Goal: Task Accomplishment & Management: Complete application form

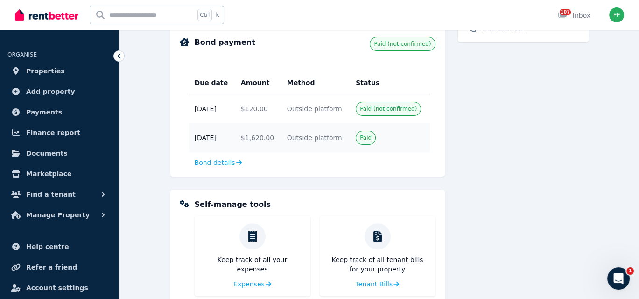
scroll to position [327, 0]
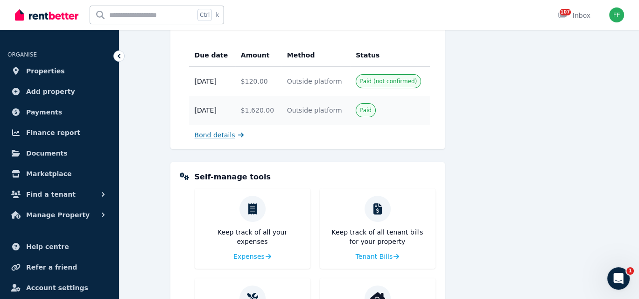
click at [214, 133] on span "Bond details" at bounding box center [215, 134] width 41 height 9
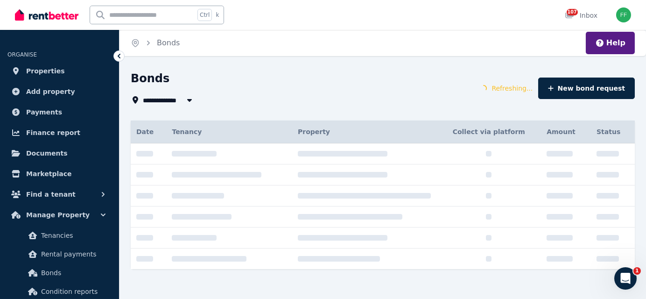
type input "**********"
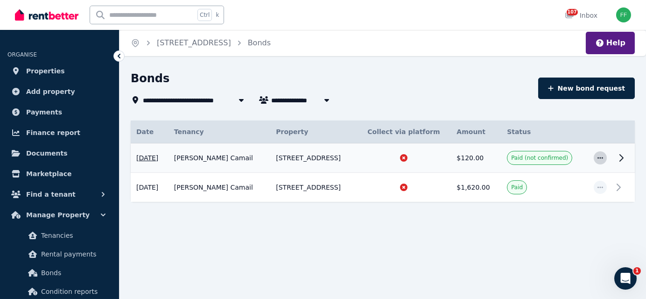
click at [598, 159] on icon "button" at bounding box center [600, 158] width 7 height 7
click at [560, 183] on span "View details" at bounding box center [570, 182] width 60 height 11
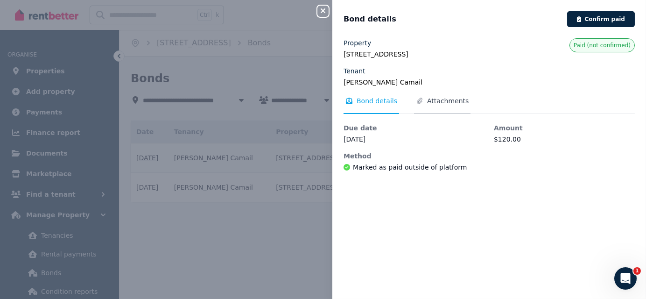
click at [433, 102] on span "Attachments" at bounding box center [448, 100] width 42 height 9
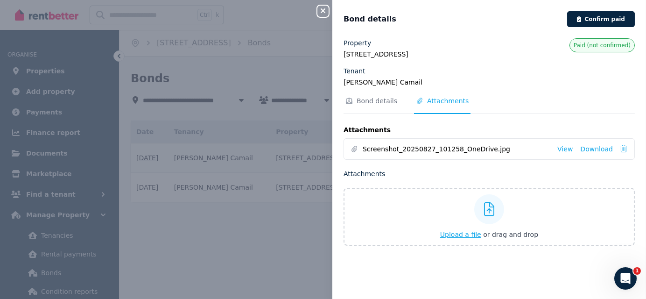
click at [452, 232] on span "Upload a file" at bounding box center [460, 234] width 41 height 7
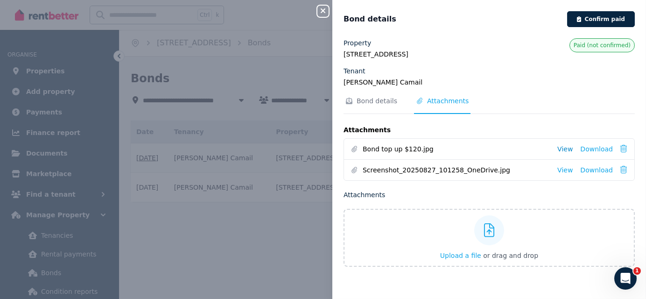
click at [563, 149] on link "View" at bounding box center [565, 148] width 15 height 9
click at [559, 170] on link "View" at bounding box center [565, 169] width 15 height 9
click at [584, 19] on button "Confirm paid" at bounding box center [602, 19] width 68 height 16
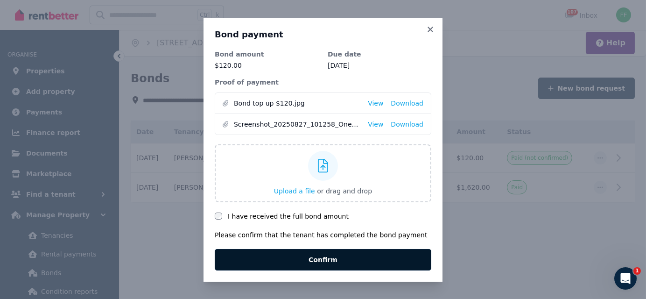
click at [327, 261] on button "Confirm" at bounding box center [323, 259] width 217 height 21
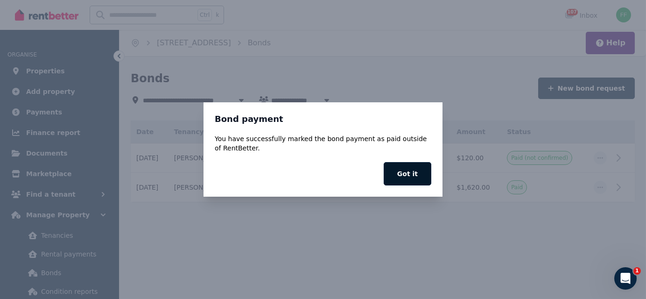
click at [398, 177] on button "Got it" at bounding box center [408, 173] width 48 height 23
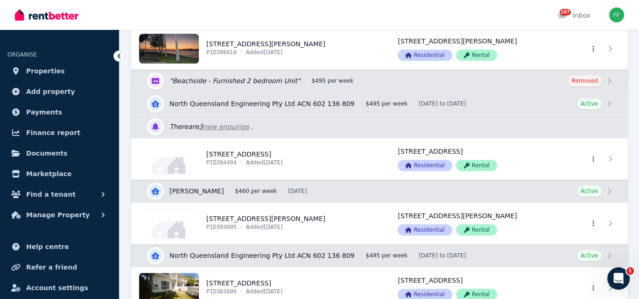
scroll to position [841, 0]
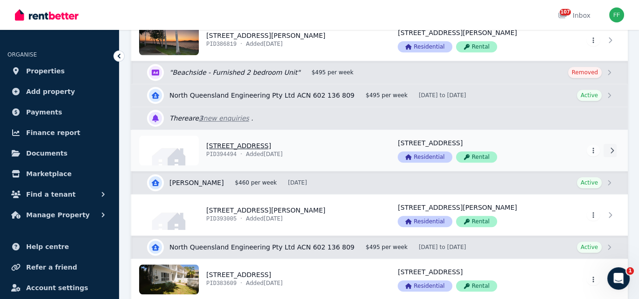
click at [610, 147] on icon at bounding box center [612, 150] width 9 height 7
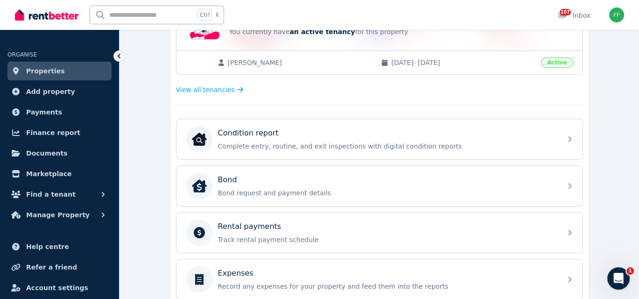
scroll to position [280, 0]
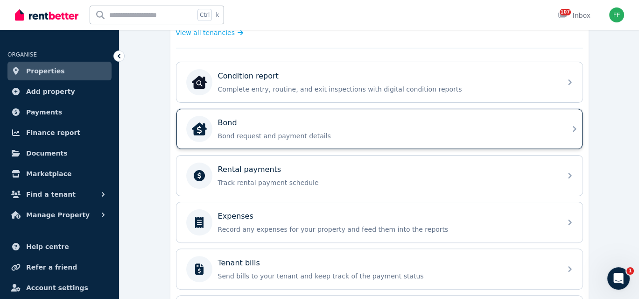
click at [572, 128] on icon at bounding box center [574, 128] width 11 height 11
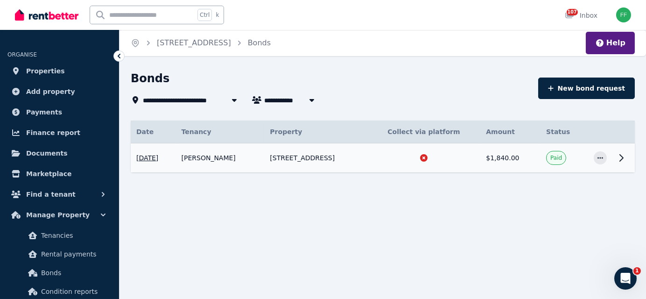
click at [622, 158] on icon at bounding box center [621, 157] width 11 height 11
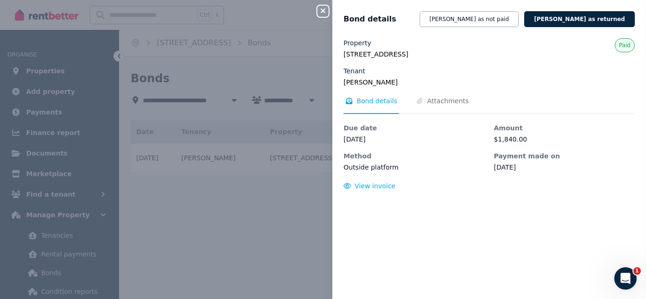
click at [363, 101] on span "Bond details" at bounding box center [377, 100] width 41 height 9
click at [368, 186] on span "View invoice" at bounding box center [375, 185] width 41 height 7
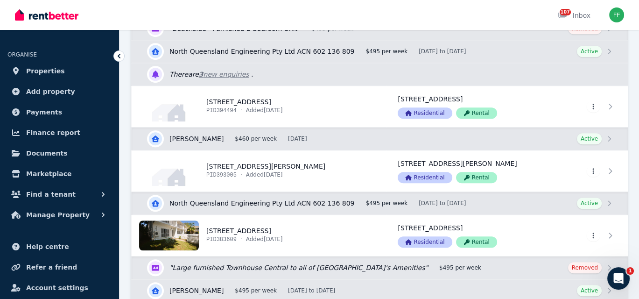
scroll to position [887, 0]
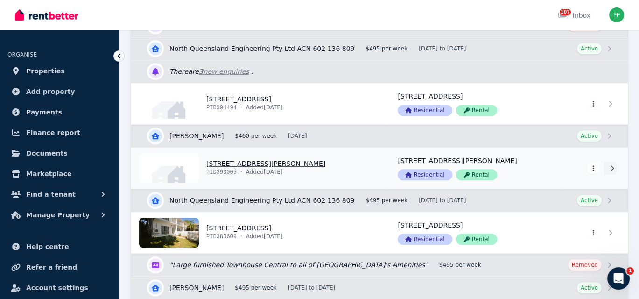
click at [613, 166] on icon at bounding box center [612, 168] width 9 height 7
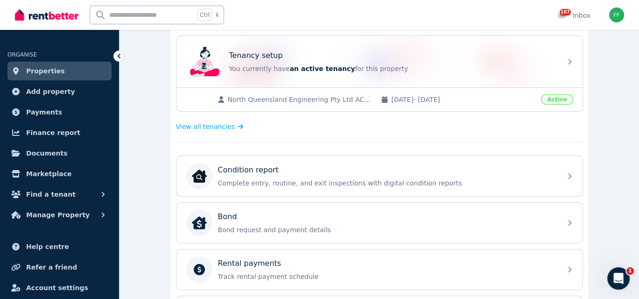
scroll to position [187, 0]
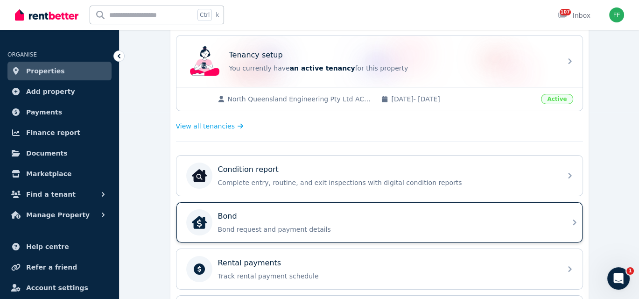
click at [576, 221] on icon at bounding box center [574, 222] width 11 height 11
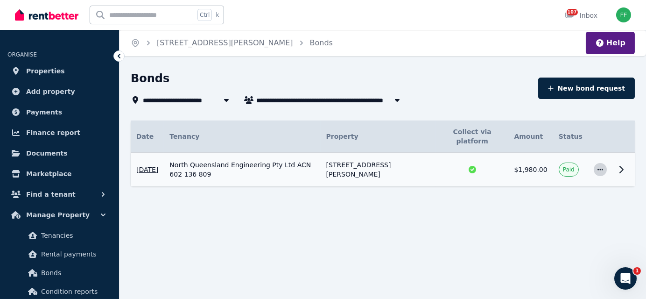
click at [602, 166] on icon "button" at bounding box center [600, 169] width 7 height 7
click at [618, 164] on icon at bounding box center [621, 169] width 11 height 11
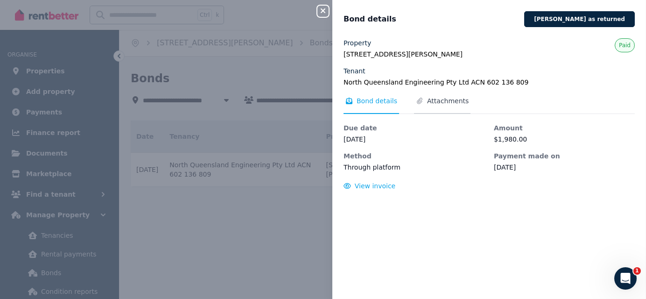
click at [432, 99] on span "Attachments" at bounding box center [448, 100] width 42 height 9
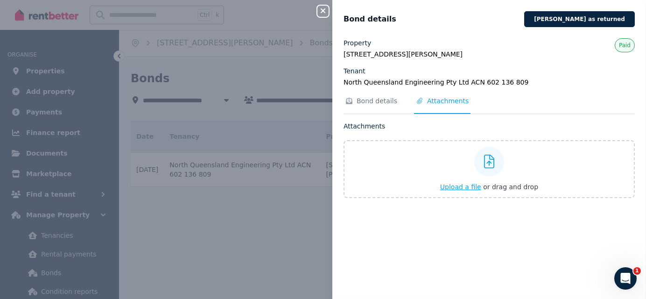
click at [452, 185] on span "Upload a file" at bounding box center [460, 186] width 41 height 7
click at [320, 12] on icon "button" at bounding box center [323, 10] width 11 height 7
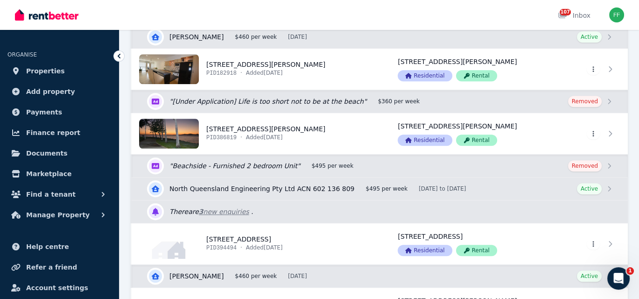
scroll to position [794, 0]
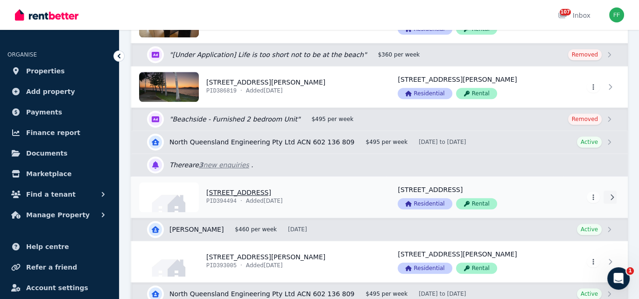
click at [610, 194] on icon at bounding box center [612, 197] width 9 height 7
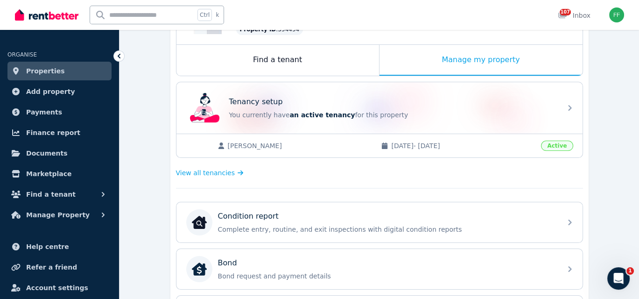
scroll to position [234, 0]
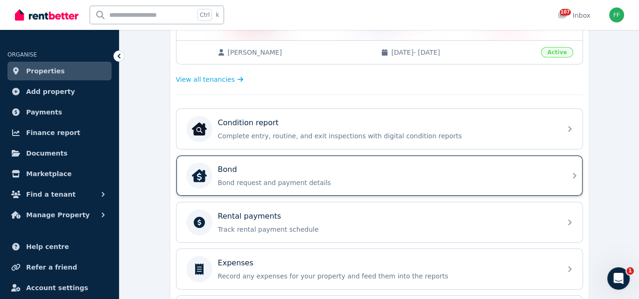
click at [571, 172] on icon at bounding box center [574, 175] width 11 height 11
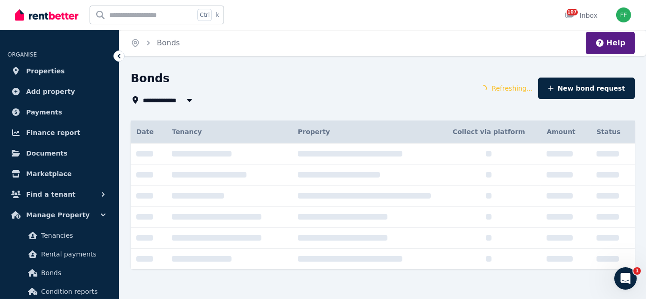
type input "**********"
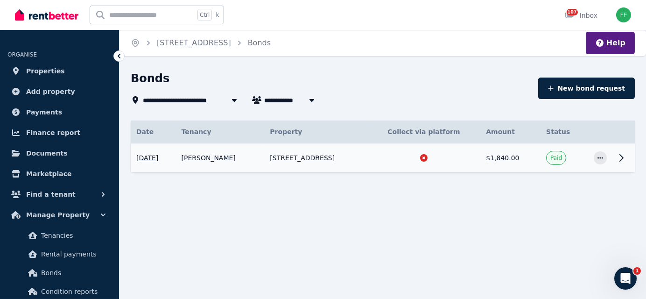
click at [620, 155] on icon at bounding box center [621, 157] width 11 height 11
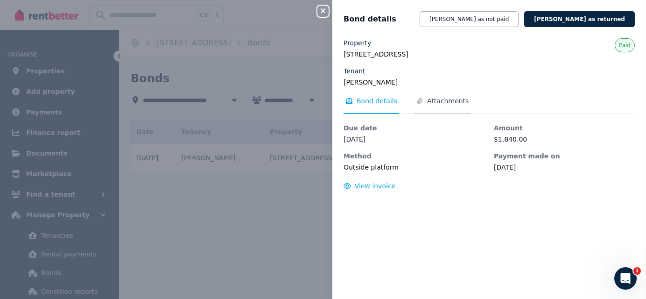
click at [427, 99] on span "Attachments" at bounding box center [448, 100] width 42 height 9
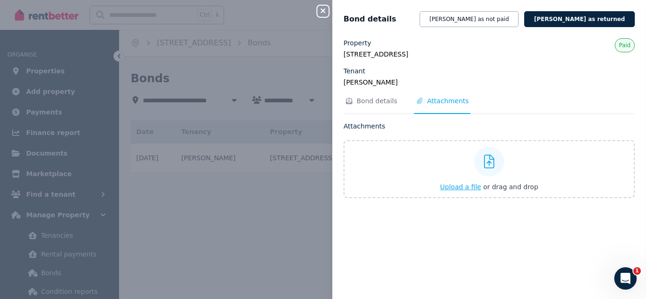
click at [450, 187] on span "Upload a file" at bounding box center [460, 186] width 41 height 7
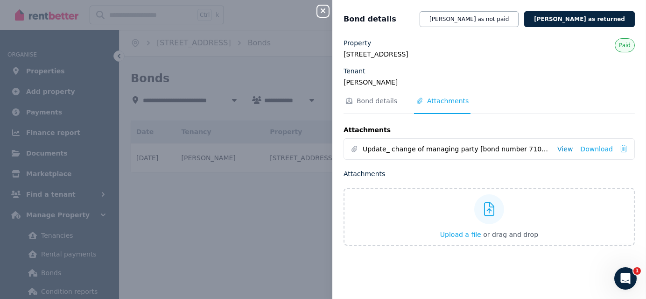
click at [558, 150] on link "View" at bounding box center [565, 148] width 15 height 9
click at [503, 21] on button "[PERSON_NAME] as not paid" at bounding box center [469, 19] width 99 height 16
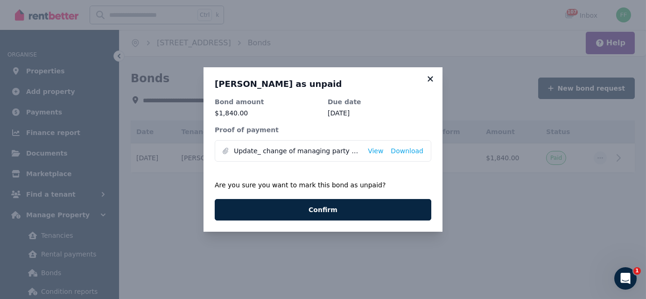
click at [428, 80] on icon at bounding box center [430, 79] width 9 height 8
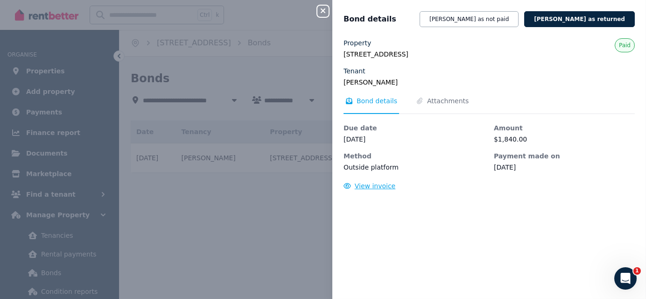
click at [367, 186] on span "View invoice" at bounding box center [375, 185] width 41 height 7
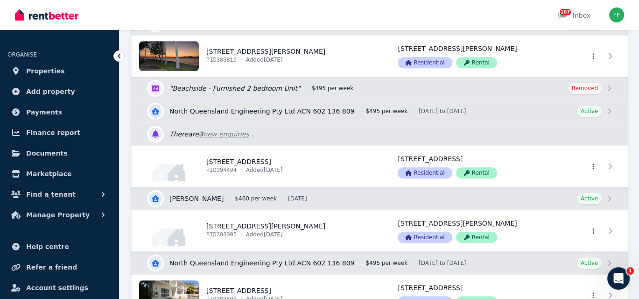
scroll to position [841, 0]
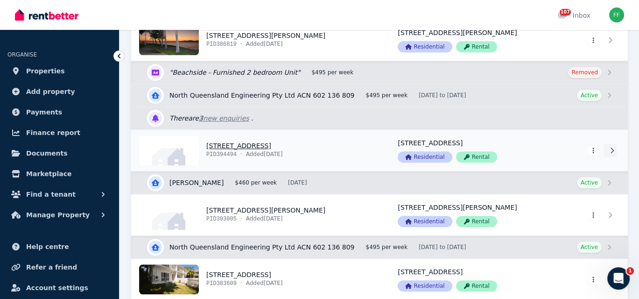
click at [608, 147] on icon at bounding box center [612, 150] width 9 height 7
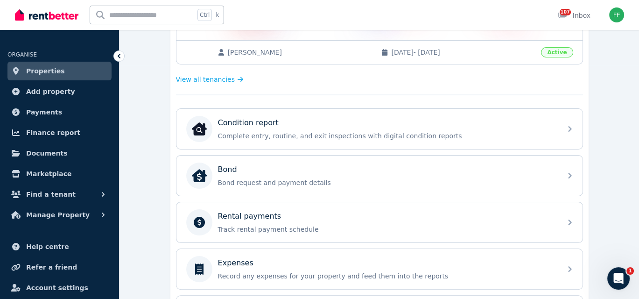
scroll to position [280, 0]
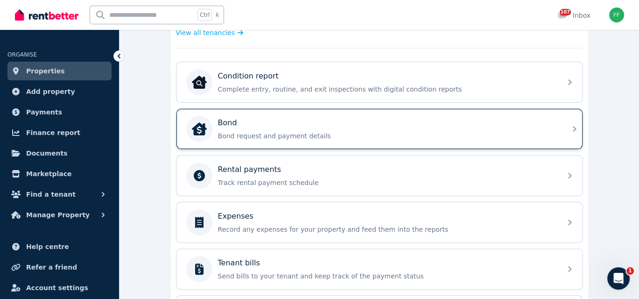
click at [574, 126] on icon at bounding box center [574, 128] width 11 height 11
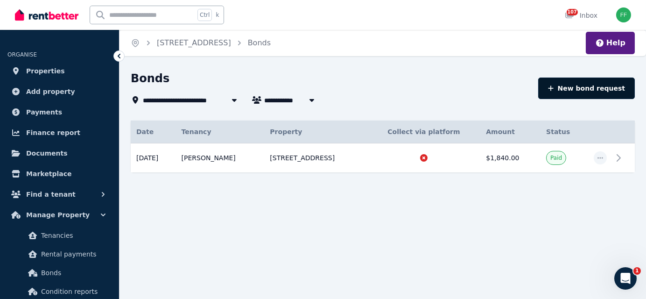
click at [554, 89] on icon "button" at bounding box center [551, 88] width 6 height 7
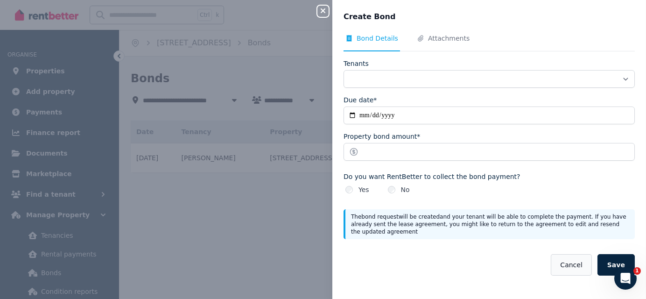
click at [563, 267] on button "Cancel" at bounding box center [571, 264] width 41 height 21
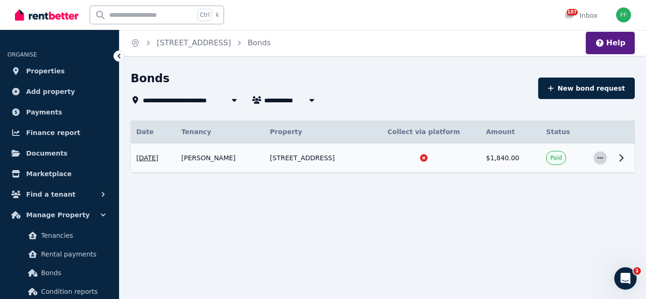
click at [602, 157] on icon "button" at bounding box center [600, 158] width 7 height 7
click at [537, 184] on button "View details" at bounding box center [563, 183] width 90 height 19
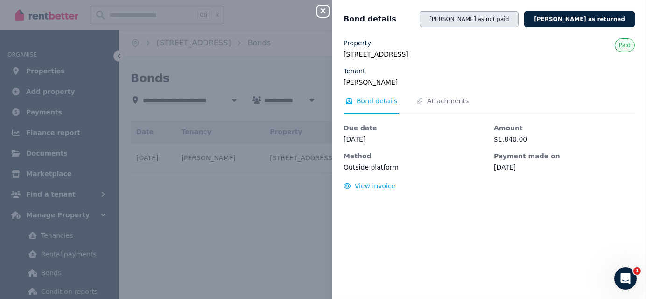
click at [492, 22] on button "[PERSON_NAME] as not paid" at bounding box center [469, 19] width 99 height 16
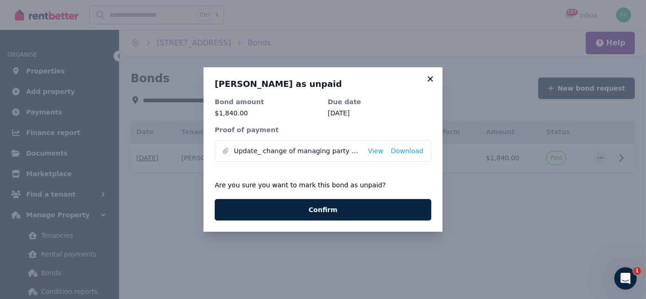
click at [431, 79] on icon at bounding box center [430, 78] width 5 height 5
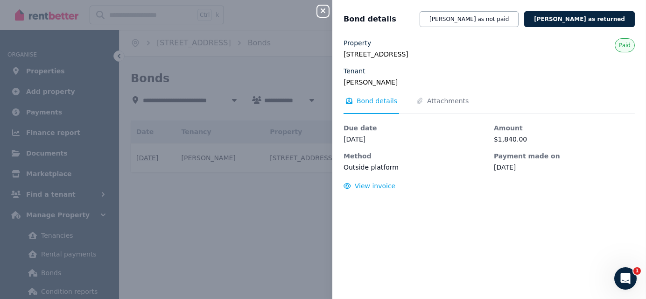
click at [321, 11] on icon "button" at bounding box center [323, 10] width 11 height 7
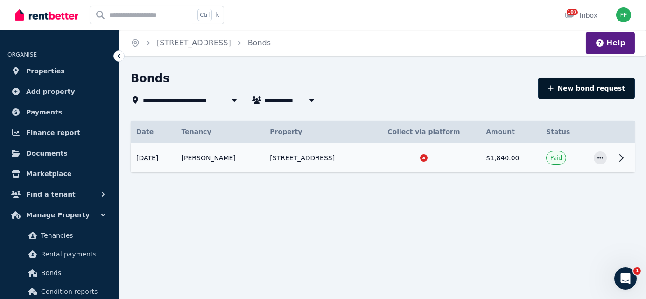
click at [554, 90] on icon "button" at bounding box center [551, 88] width 6 height 7
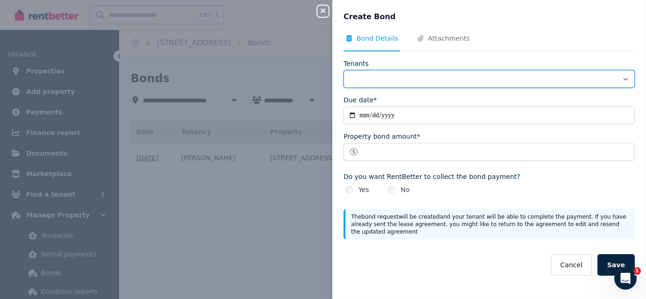
click at [359, 80] on select "**********" at bounding box center [489, 79] width 291 height 18
select select "**********"
click at [344, 70] on select "**********" at bounding box center [489, 79] width 291 height 18
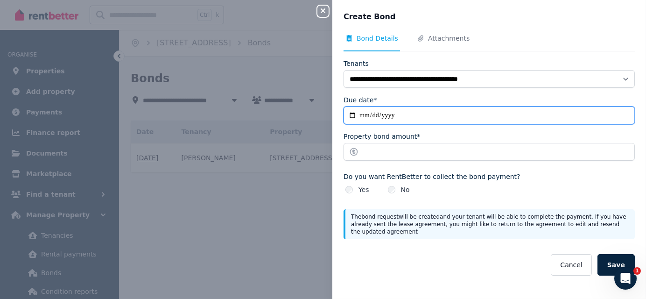
click at [396, 115] on input "Due date*" at bounding box center [489, 115] width 291 height 18
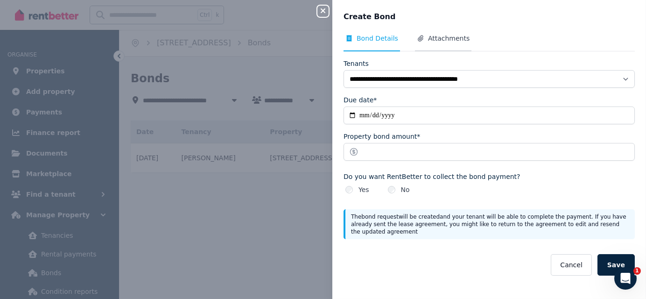
click at [437, 40] on span "Attachments" at bounding box center [449, 38] width 42 height 9
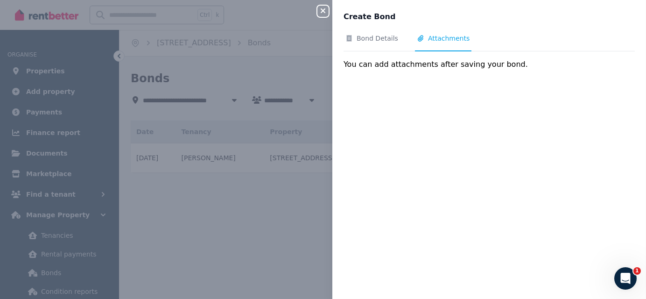
click at [324, 12] on icon "button" at bounding box center [323, 10] width 5 height 5
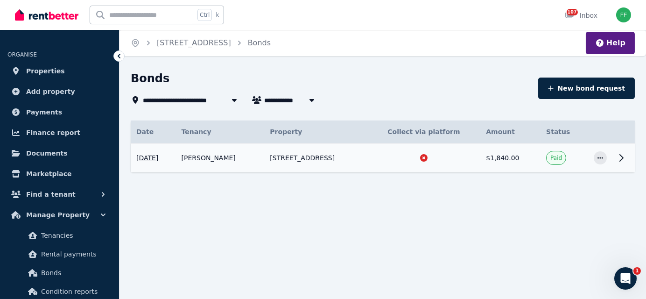
click at [618, 159] on icon at bounding box center [621, 157] width 11 height 11
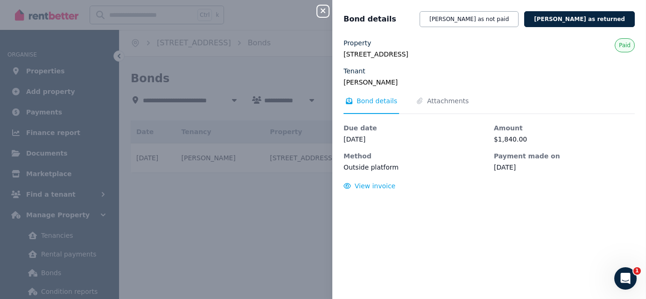
click at [321, 12] on icon "button" at bounding box center [323, 10] width 11 height 7
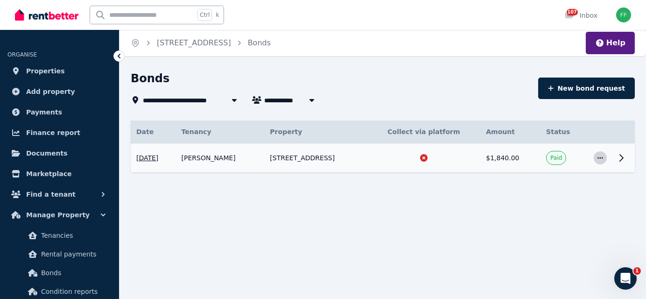
click at [597, 157] on icon "button" at bounding box center [600, 158] width 7 height 7
click at [553, 186] on span "View details" at bounding box center [570, 182] width 60 height 11
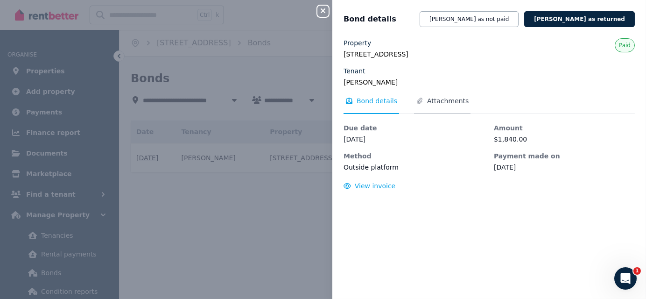
click at [431, 98] on span "Attachments" at bounding box center [448, 100] width 42 height 9
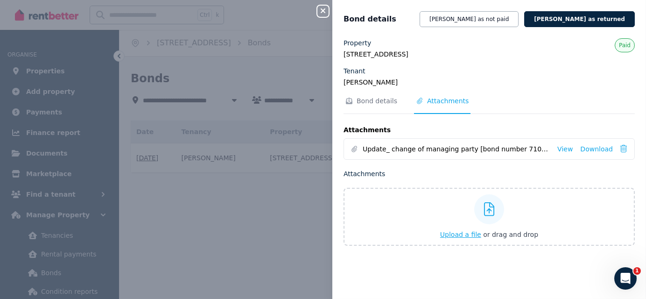
click at [450, 233] on span "Upload a file" at bounding box center [460, 234] width 41 height 7
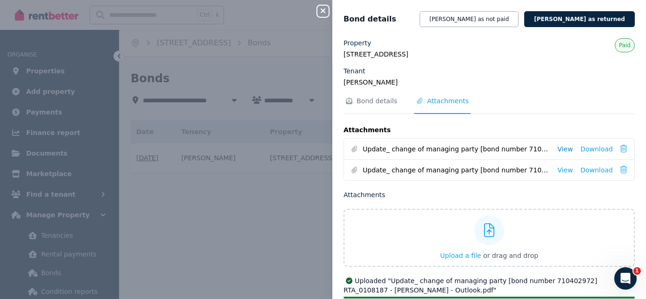
click at [560, 149] on link "View" at bounding box center [565, 148] width 15 height 9
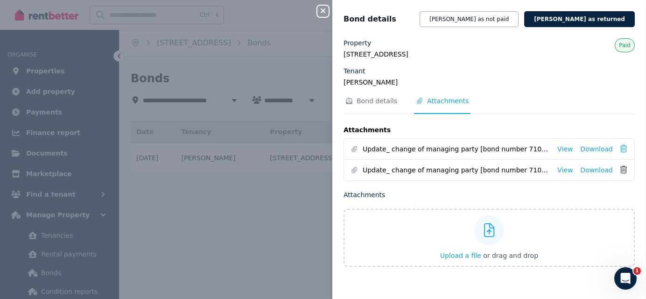
click at [621, 168] on icon at bounding box center [624, 169] width 7 height 7
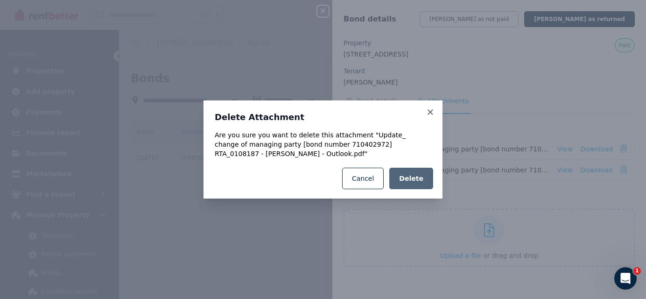
click at [407, 177] on span "Delete" at bounding box center [411, 178] width 24 height 9
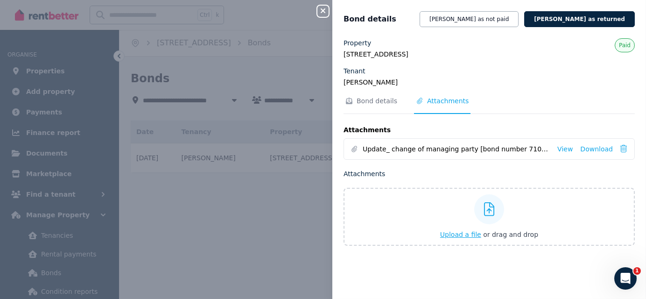
click at [457, 234] on span "Upload a file" at bounding box center [460, 234] width 41 height 7
click at [419, 102] on icon "Tabs" at bounding box center [419, 101] width 9 height 7
click at [435, 101] on span "Attachments" at bounding box center [448, 100] width 42 height 9
click at [448, 235] on span "Upload a file" at bounding box center [460, 234] width 41 height 7
click at [456, 234] on span "Upload a file" at bounding box center [460, 234] width 41 height 7
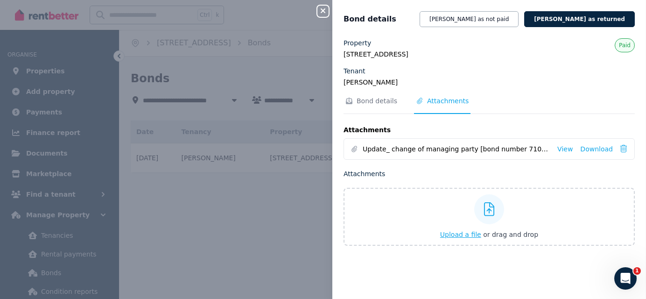
click at [461, 234] on span "Upload a file" at bounding box center [460, 234] width 41 height 7
click at [503, 21] on button "[PERSON_NAME] as not paid" at bounding box center [469, 19] width 99 height 16
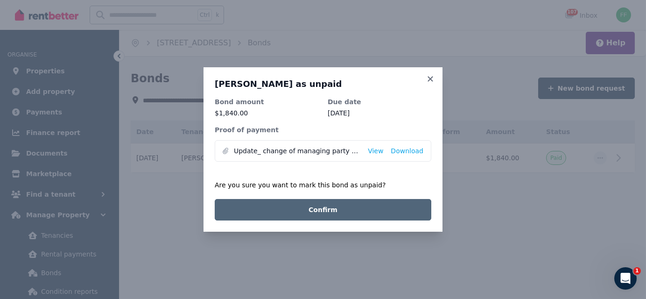
click at [324, 207] on button "Confirm" at bounding box center [323, 209] width 217 height 21
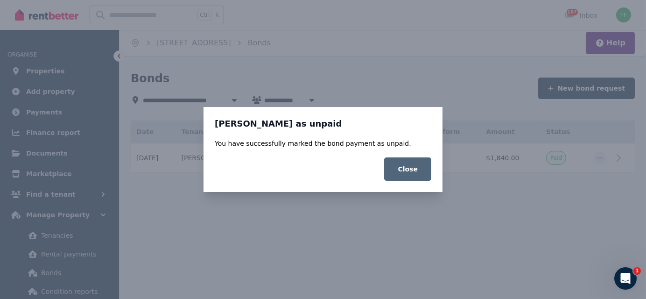
click at [415, 166] on button "Close" at bounding box center [407, 168] width 47 height 23
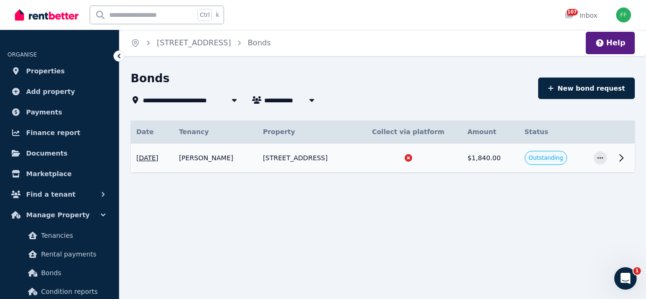
click at [151, 158] on span "[DATE]" at bounding box center [147, 157] width 22 height 9
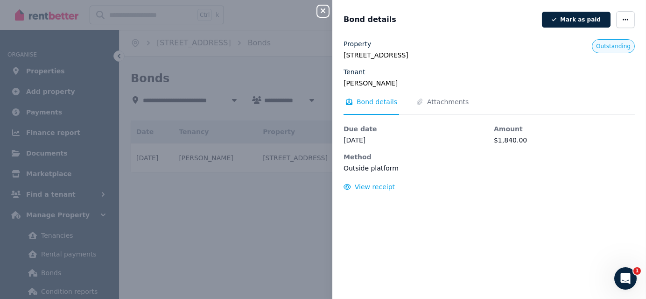
click at [519, 138] on dd "$1,840.00" at bounding box center [564, 139] width 141 height 9
click at [597, 50] on span "Outstanding" at bounding box center [613, 46] width 43 height 14
click at [598, 44] on span "Outstanding" at bounding box center [613, 46] width 35 height 7
click at [622, 18] on icon "button" at bounding box center [625, 19] width 7 height 7
click at [568, 44] on span "Edit details" at bounding box center [598, 46] width 60 height 11
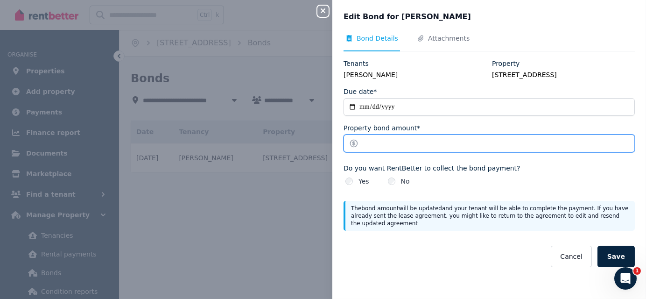
click at [376, 143] on input "*******" at bounding box center [489, 144] width 291 height 18
type input "*******"
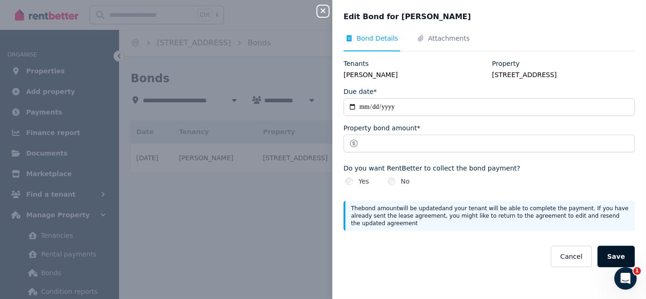
click at [603, 254] on button "Save" at bounding box center [616, 256] width 37 height 21
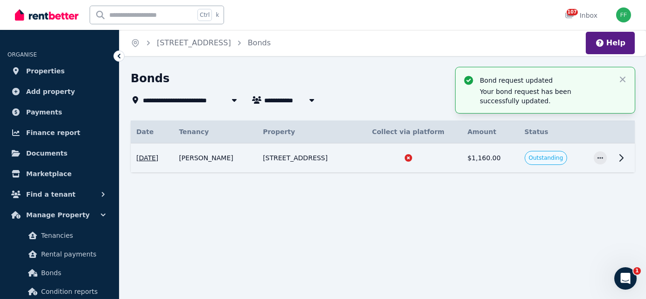
click at [617, 158] on icon at bounding box center [621, 157] width 11 height 11
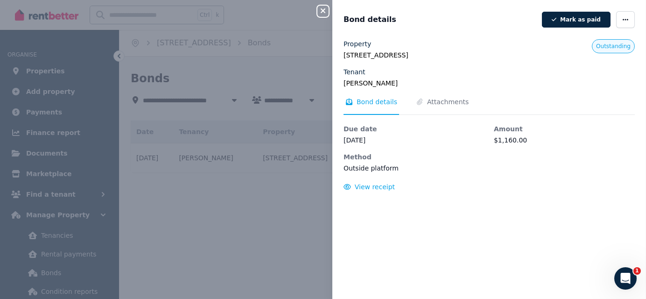
click at [598, 47] on span "Outstanding" at bounding box center [613, 46] width 35 height 7
click at [623, 19] on icon "button" at bounding box center [626, 19] width 6 height 1
click at [555, 48] on icon "button" at bounding box center [557, 47] width 9 height 6
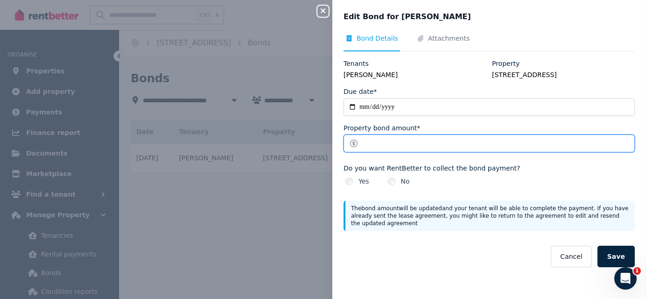
click at [386, 141] on input "*******" at bounding box center [489, 144] width 291 height 18
type input "*"
type input "******"
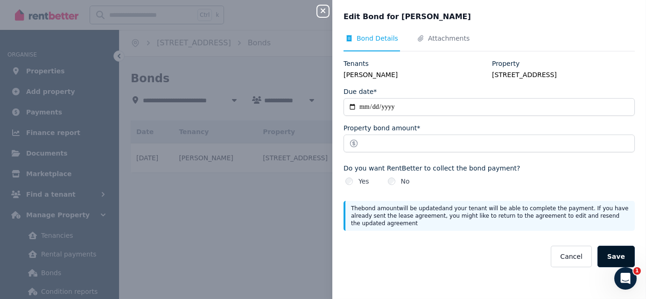
click at [602, 259] on button "Save" at bounding box center [616, 256] width 37 height 21
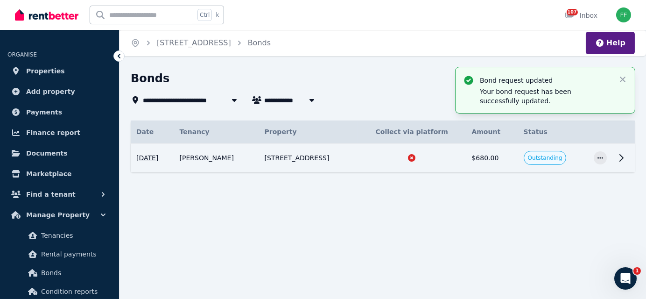
click at [618, 159] on icon at bounding box center [621, 157] width 11 height 11
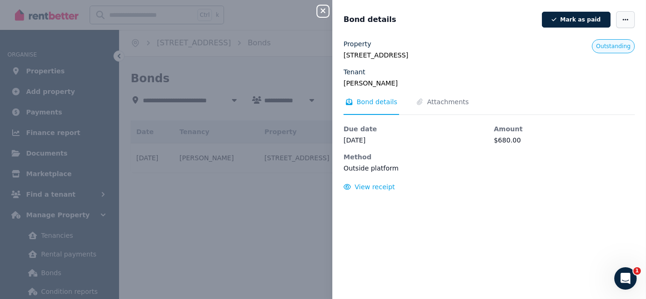
click at [623, 19] on icon "button" at bounding box center [626, 19] width 6 height 1
click at [544, 222] on div "Property [STREET_ADDRESS] Tenant [PERSON_NAME] Outstanding Bond details Attachm…" at bounding box center [490, 163] width 314 height 248
click at [559, 18] on button "Mark as paid" at bounding box center [576, 20] width 69 height 16
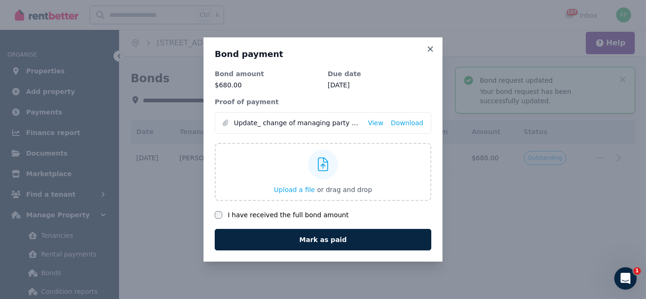
click at [431, 55] on h3 "Bond payment" at bounding box center [323, 54] width 217 height 11
click at [430, 51] on icon at bounding box center [430, 49] width 9 height 8
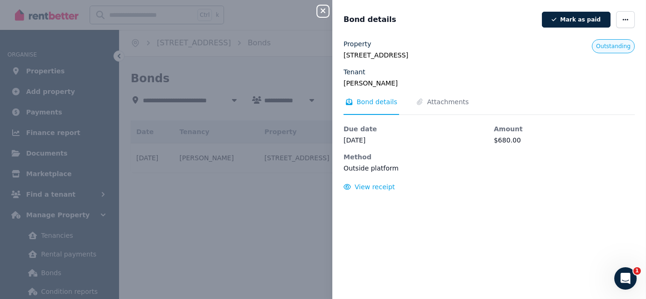
click at [603, 48] on span "Outstanding" at bounding box center [613, 46] width 35 height 7
click at [622, 21] on icon "button" at bounding box center [625, 19] width 7 height 7
click at [568, 46] on span "Edit details" at bounding box center [598, 46] width 60 height 11
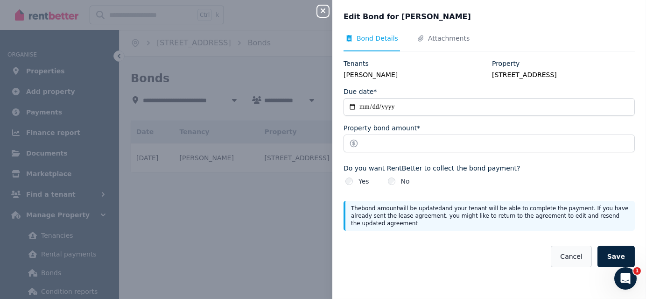
click at [566, 257] on button "Cancel" at bounding box center [571, 256] width 41 height 21
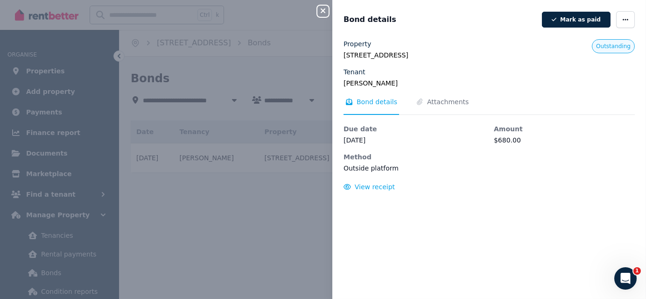
click at [608, 46] on span "Outstanding" at bounding box center [613, 46] width 35 height 7
click at [536, 70] on div "Tenant" at bounding box center [489, 71] width 291 height 9
click at [618, 23] on span "button" at bounding box center [626, 19] width 19 height 17
click at [464, 31] on div "Bond details [PERSON_NAME] as paid Edit details Delete bond Property [STREET_AD…" at bounding box center [490, 149] width 314 height 299
click at [368, 187] on span "View receipt" at bounding box center [375, 186] width 40 height 7
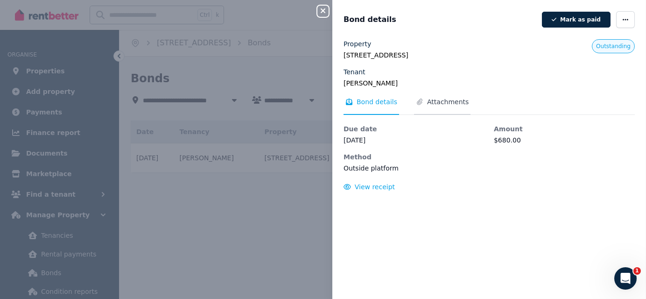
click at [429, 105] on span "Attachments" at bounding box center [448, 101] width 42 height 9
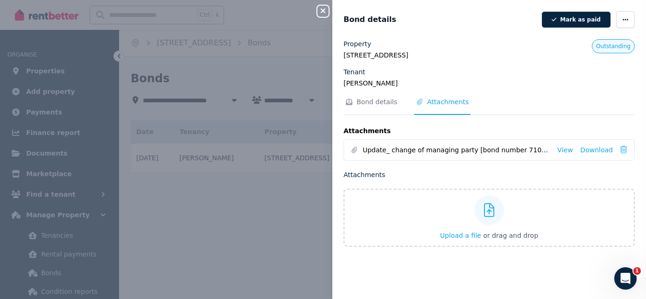
click at [480, 102] on nav "Bond details Attachments" at bounding box center [489, 106] width 291 height 18
click at [534, 83] on legend "[PERSON_NAME]" at bounding box center [489, 82] width 291 height 9
click at [369, 102] on span "Bond details" at bounding box center [377, 101] width 41 height 9
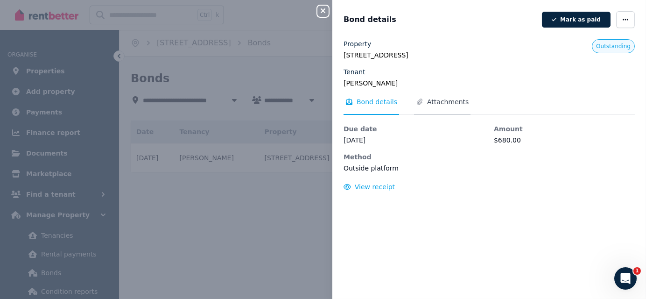
click at [434, 101] on span "Attachments" at bounding box center [448, 101] width 42 height 9
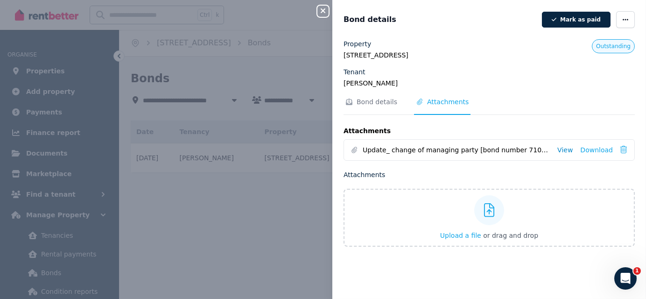
click at [563, 149] on link "View" at bounding box center [565, 149] width 15 height 9
click at [320, 11] on icon "button" at bounding box center [323, 10] width 11 height 7
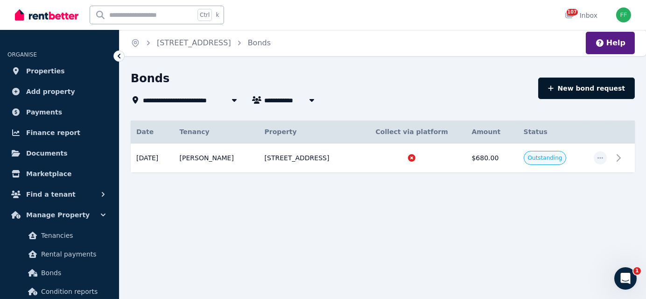
click at [582, 92] on button "New bond request" at bounding box center [587, 88] width 97 height 21
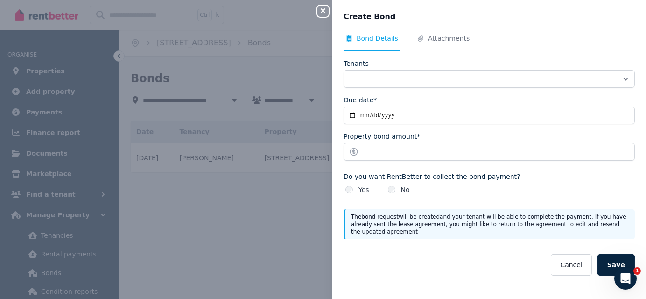
select select "**********"
click at [323, 11] on icon "button" at bounding box center [323, 10] width 5 height 5
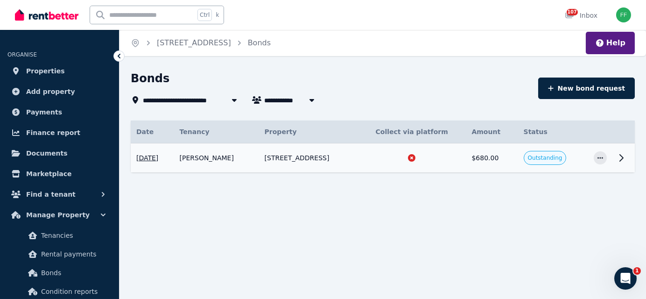
click at [622, 159] on icon at bounding box center [621, 158] width 3 height 7
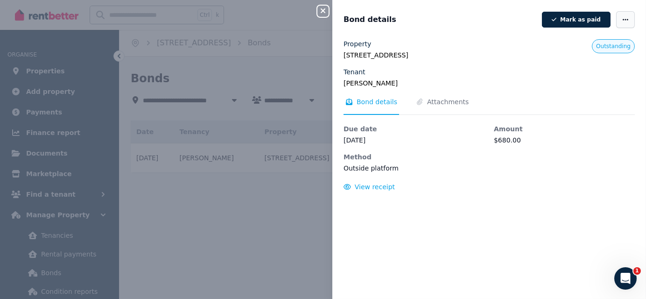
click at [622, 18] on icon "button" at bounding box center [625, 19] width 7 height 7
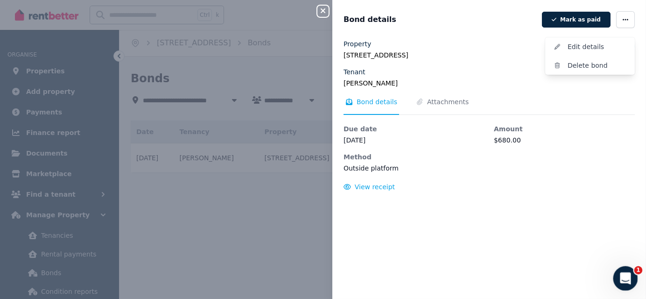
click at [624, 273] on icon "Open Intercom Messenger" at bounding box center [624, 277] width 15 height 15
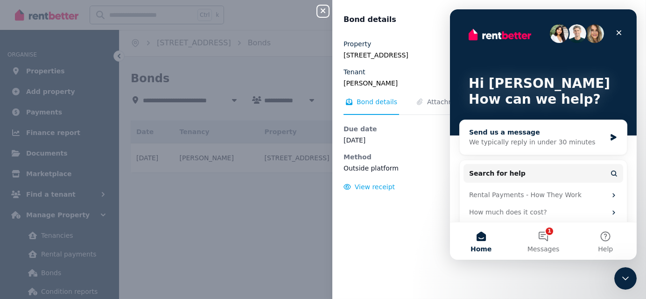
click at [510, 140] on div "We typically reply in under 30 minutes" at bounding box center [537, 142] width 137 height 10
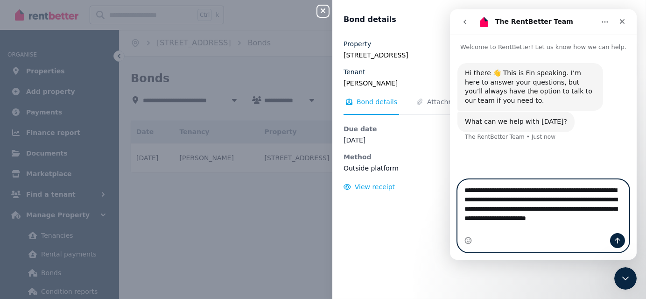
click at [530, 231] on textarea "**********" at bounding box center [543, 206] width 171 height 53
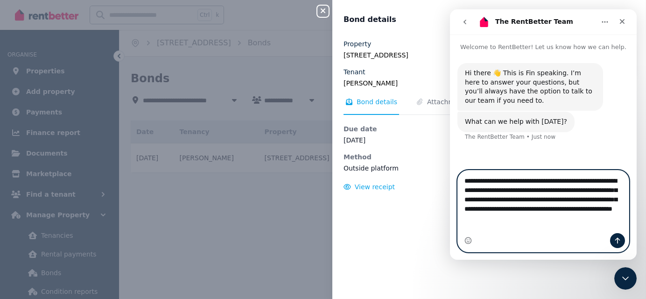
click at [612, 220] on textarea "**********" at bounding box center [543, 201] width 171 height 63
click at [487, 228] on textarea "**********" at bounding box center [543, 201] width 171 height 63
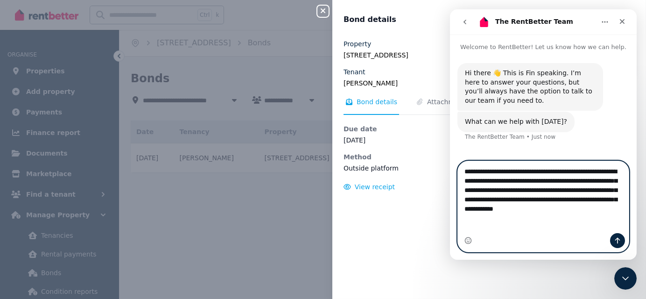
click at [480, 224] on textarea "**********" at bounding box center [543, 192] width 171 height 63
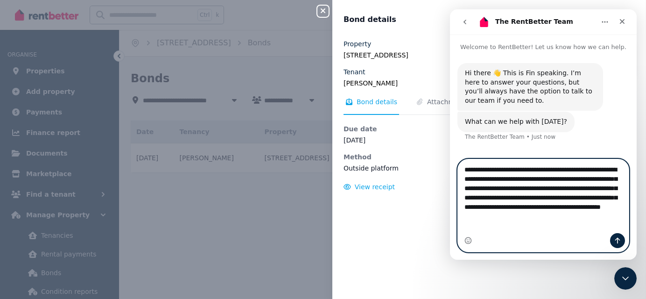
click at [474, 220] on textarea "**********" at bounding box center [543, 195] width 171 height 72
click at [539, 219] on textarea "**********" at bounding box center [543, 195] width 171 height 72
click at [504, 229] on textarea "**********" at bounding box center [543, 195] width 171 height 72
click at [526, 230] on textarea "**********" at bounding box center [543, 196] width 171 height 74
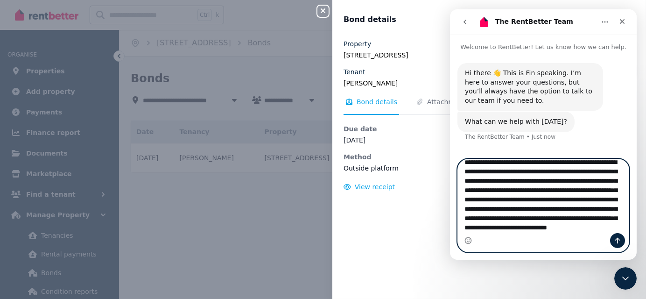
scroll to position [34, 0]
type textarea "**********"
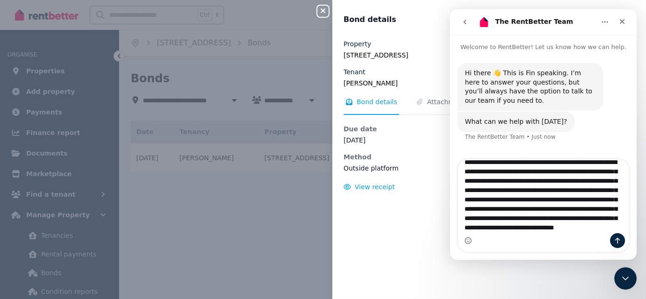
drag, startPoint x: 580, startPoint y: 220, endPoint x: 575, endPoint y: 245, distance: 25.8
click at [575, 245] on div "Intercom messenger" at bounding box center [543, 240] width 171 height 15
drag, startPoint x: 579, startPoint y: 220, endPoint x: 569, endPoint y: 242, distance: 24.2
click at [569, 242] on div "Intercom messenger" at bounding box center [543, 240] width 171 height 15
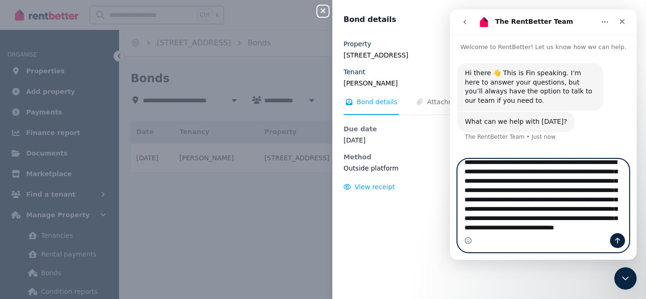
click at [576, 224] on textarea "**********" at bounding box center [543, 196] width 171 height 74
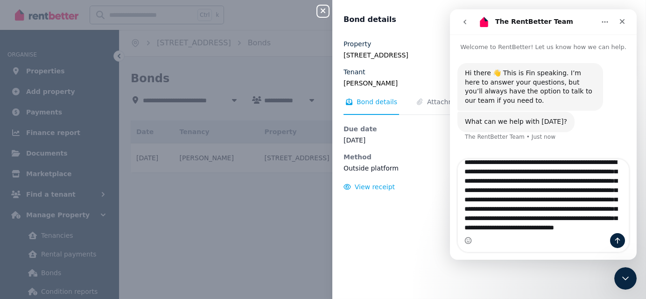
click at [568, 242] on div "Intercom messenger" at bounding box center [543, 240] width 171 height 15
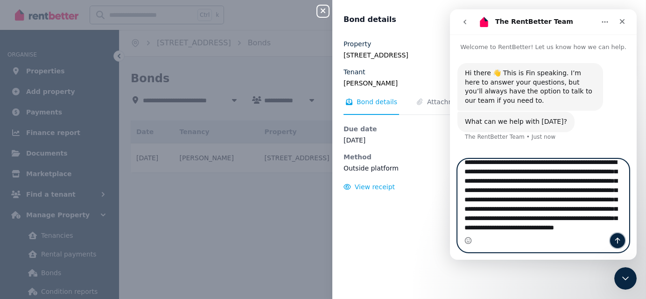
click at [617, 240] on icon "Send a message…" at bounding box center [617, 241] width 5 height 6
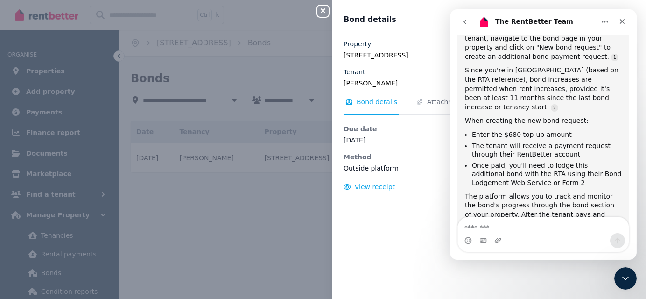
scroll to position [252, 0]
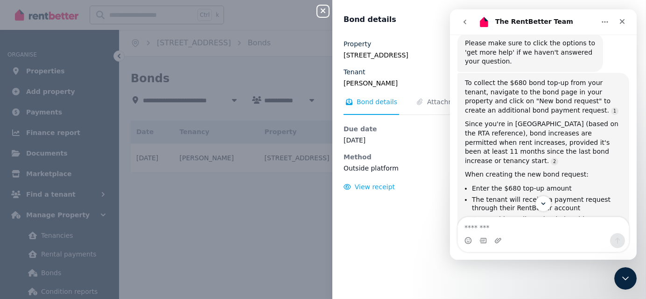
click at [602, 24] on icon "Home" at bounding box center [604, 21] width 7 height 7
click at [464, 25] on icon "go back" at bounding box center [464, 21] width 7 height 7
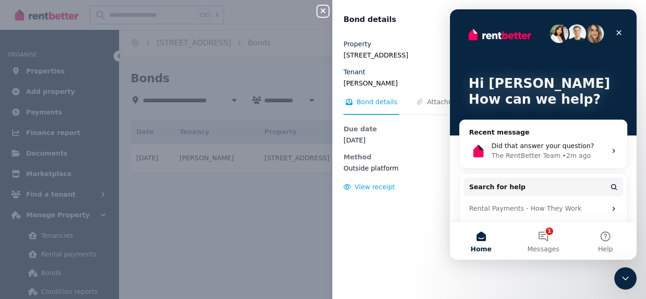
scroll to position [0, 0]
click at [618, 33] on icon "Close" at bounding box center [618, 32] width 7 height 7
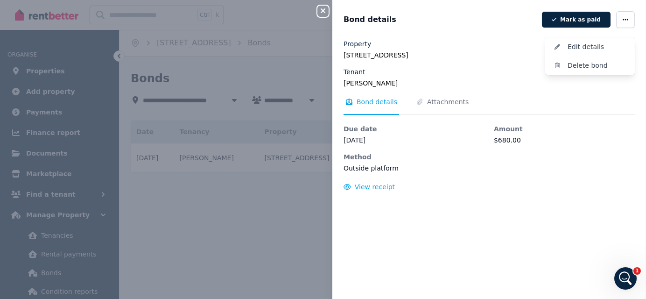
click at [504, 33] on div "Bond details [PERSON_NAME] as paid Edit details Delete bond Property [STREET_AD…" at bounding box center [490, 149] width 314 height 299
click at [321, 12] on icon "button" at bounding box center [323, 10] width 11 height 7
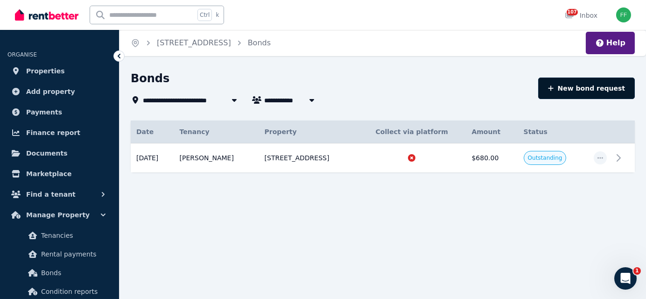
click at [592, 87] on button "New bond request" at bounding box center [587, 88] width 97 height 21
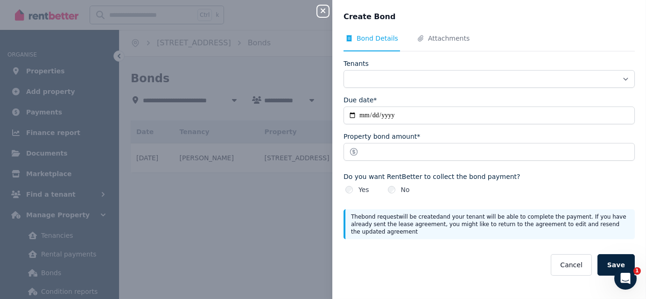
select select "**********"
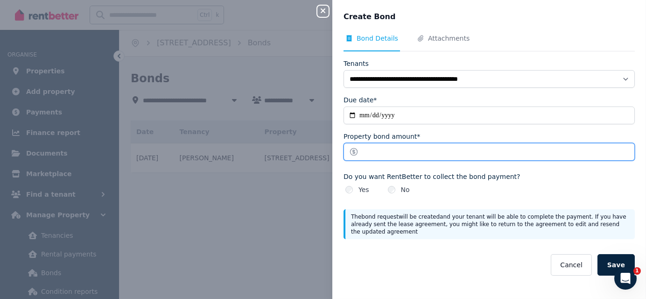
click at [368, 151] on input "Property bond amount*" at bounding box center [489, 152] width 291 height 18
type input "******"
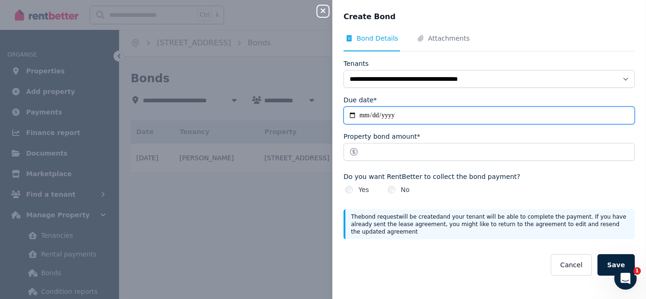
type input "**********"
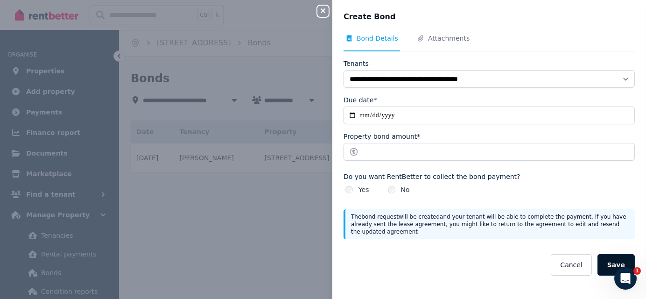
click at [607, 269] on button "Save" at bounding box center [616, 264] width 37 height 21
